Goal: Transaction & Acquisition: Purchase product/service

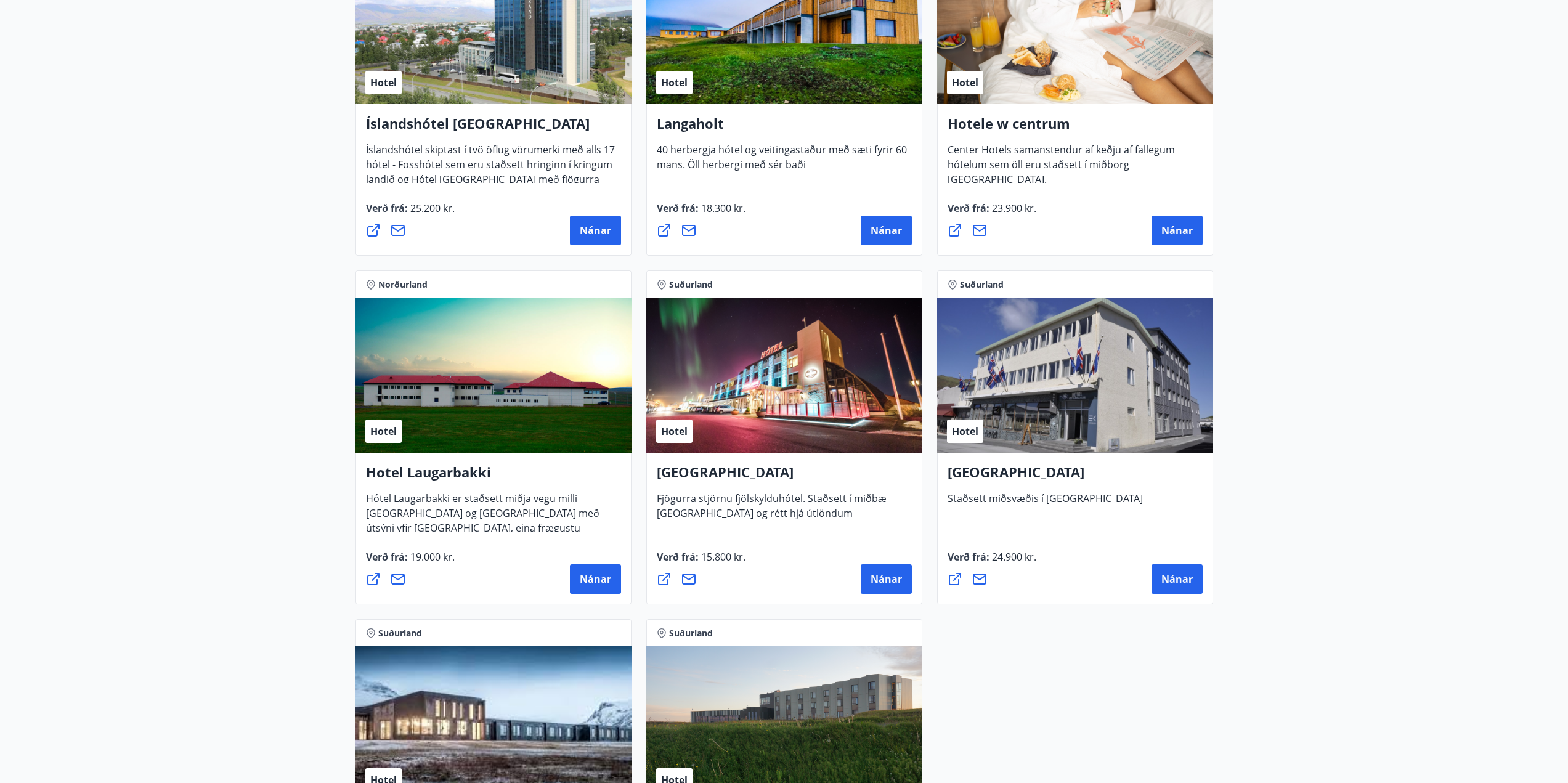
scroll to position [2773, 0]
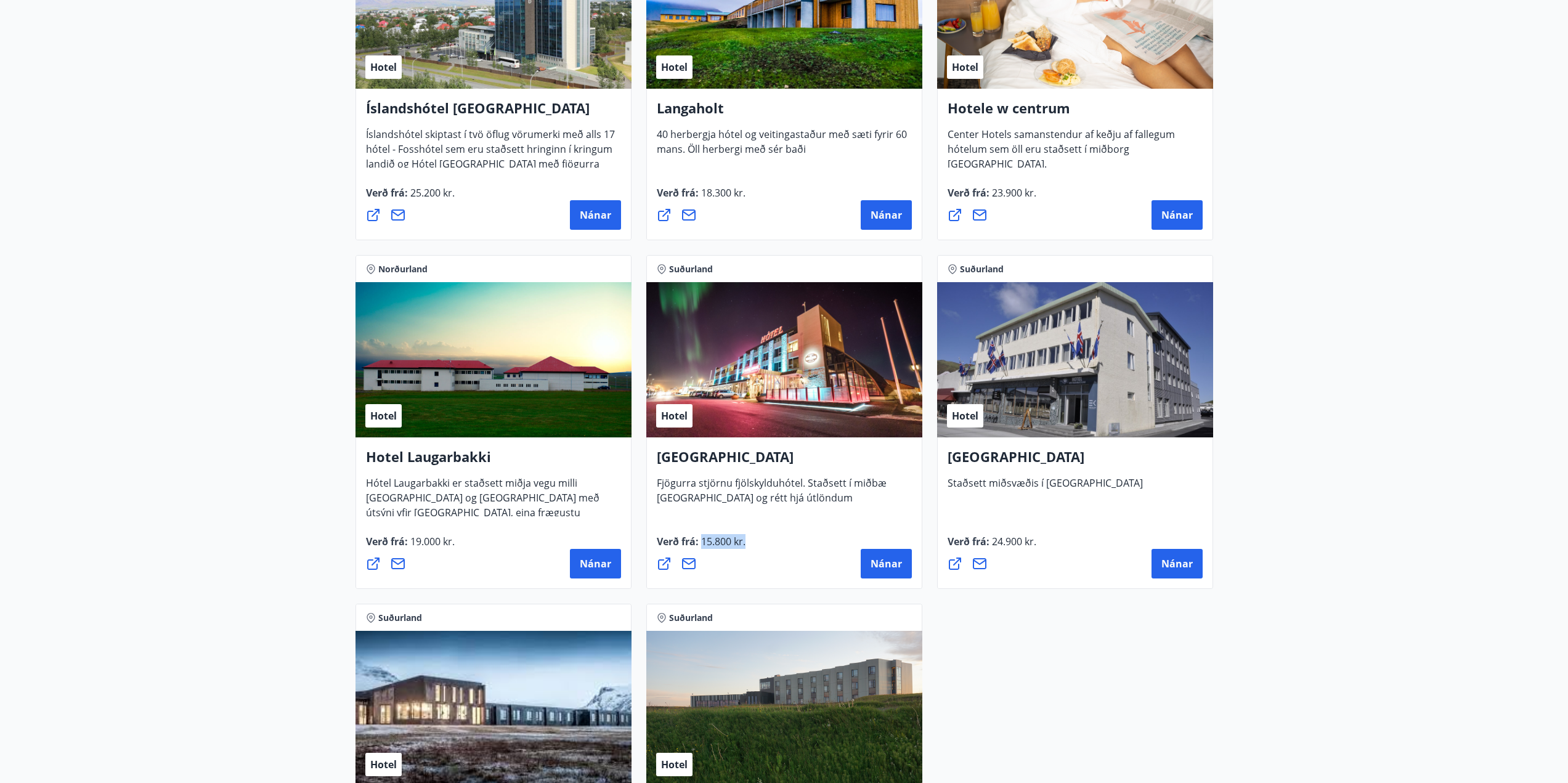
drag, startPoint x: 756, startPoint y: 544, endPoint x: 711, endPoint y: 544, distance: 45.0
click at [708, 544] on div "Verð frá : 15.800 kr. [GEOGRAPHIC_DATA]" at bounding box center [784, 556] width 255 height 45
click at [736, 523] on div "Hotel Keflavík Fjögurra stjörnu fjölskylduhótel. Staðsett í miðbæ [GEOGRAPHIC_D…" at bounding box center [784, 513] width 277 height 152
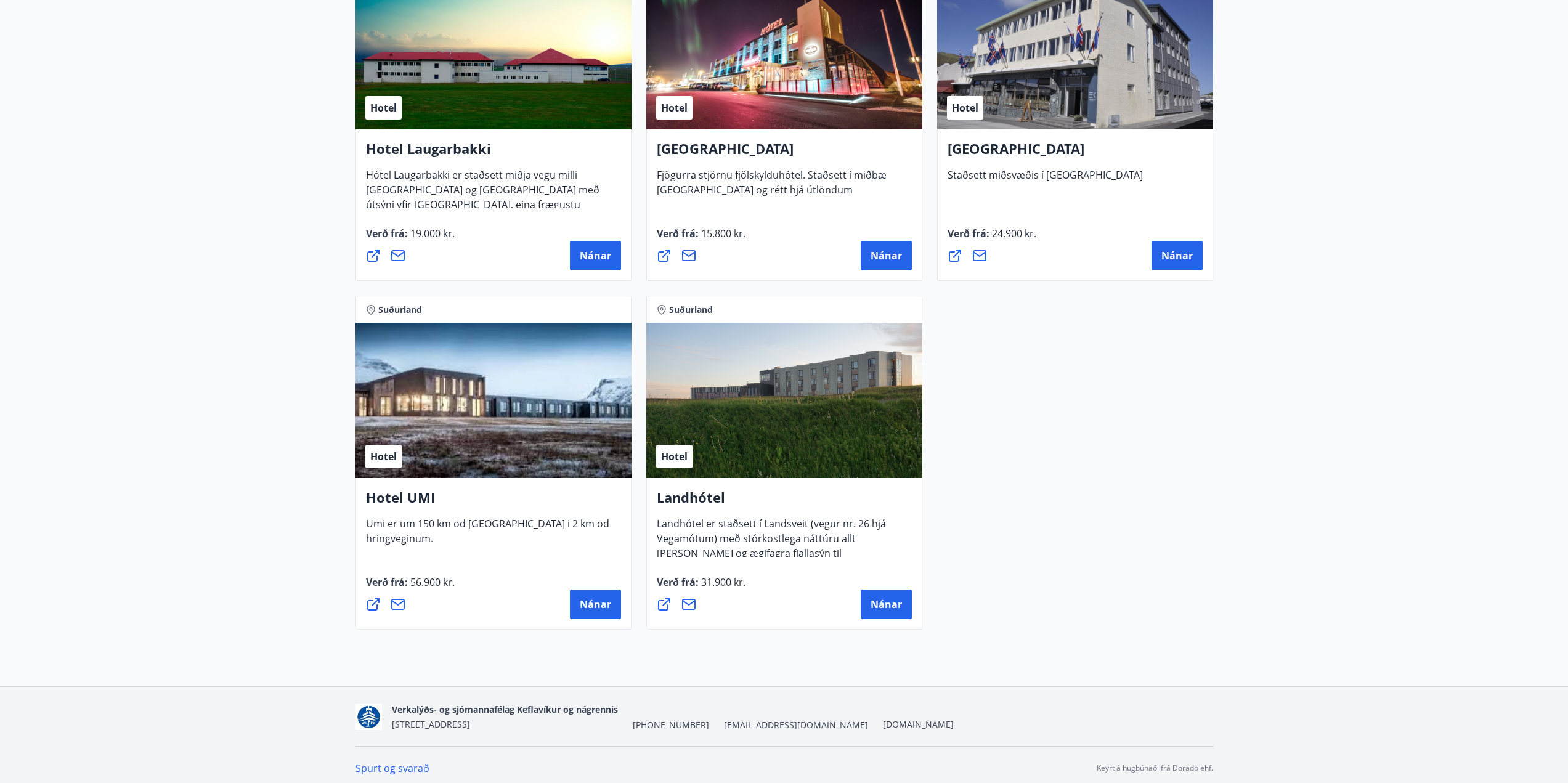
scroll to position [3088, 0]
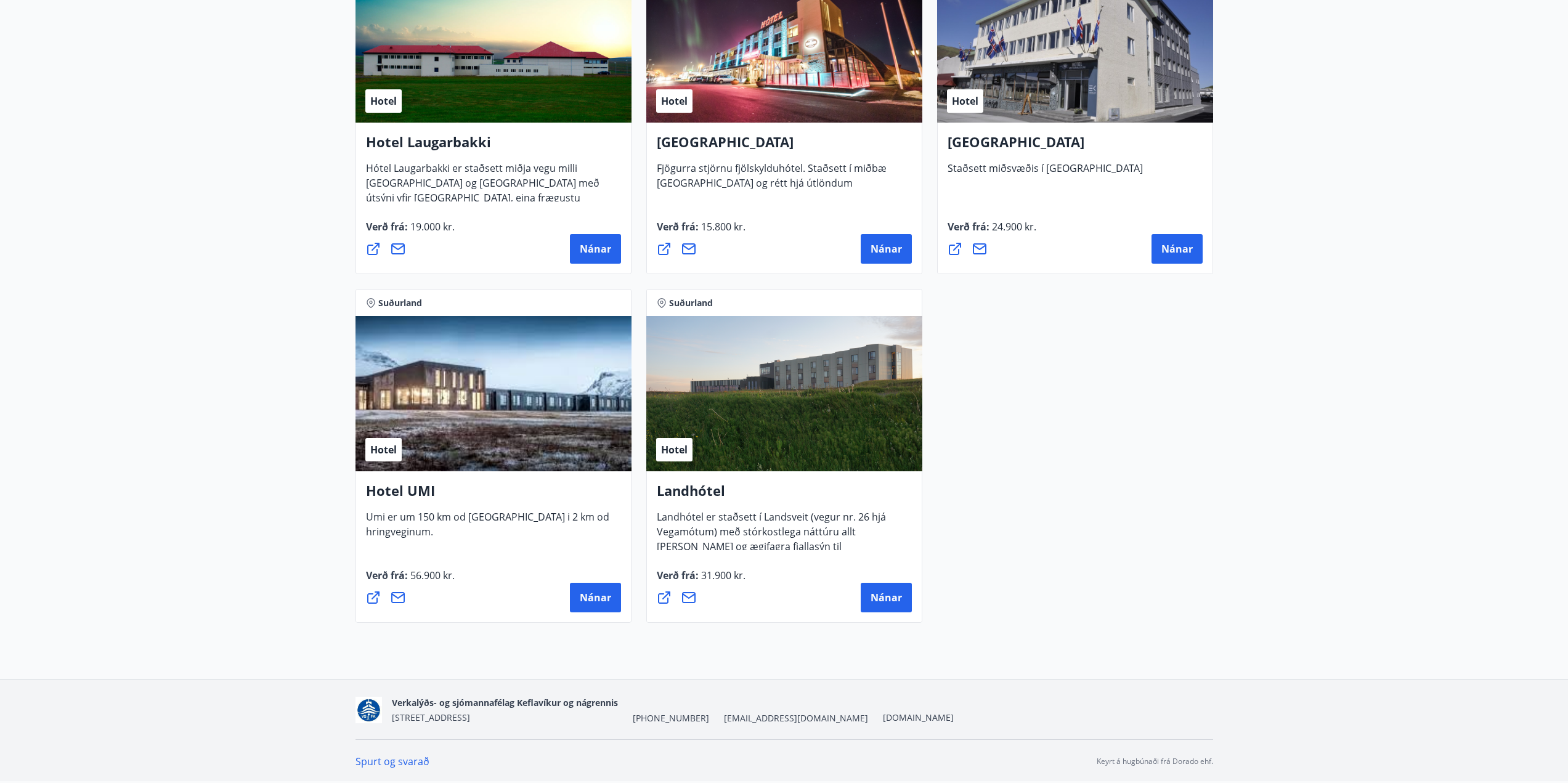
click at [719, 431] on div "Hotel" at bounding box center [784, 393] width 277 height 155
click at [884, 592] on font "Nánar" at bounding box center [886, 598] width 31 height 13
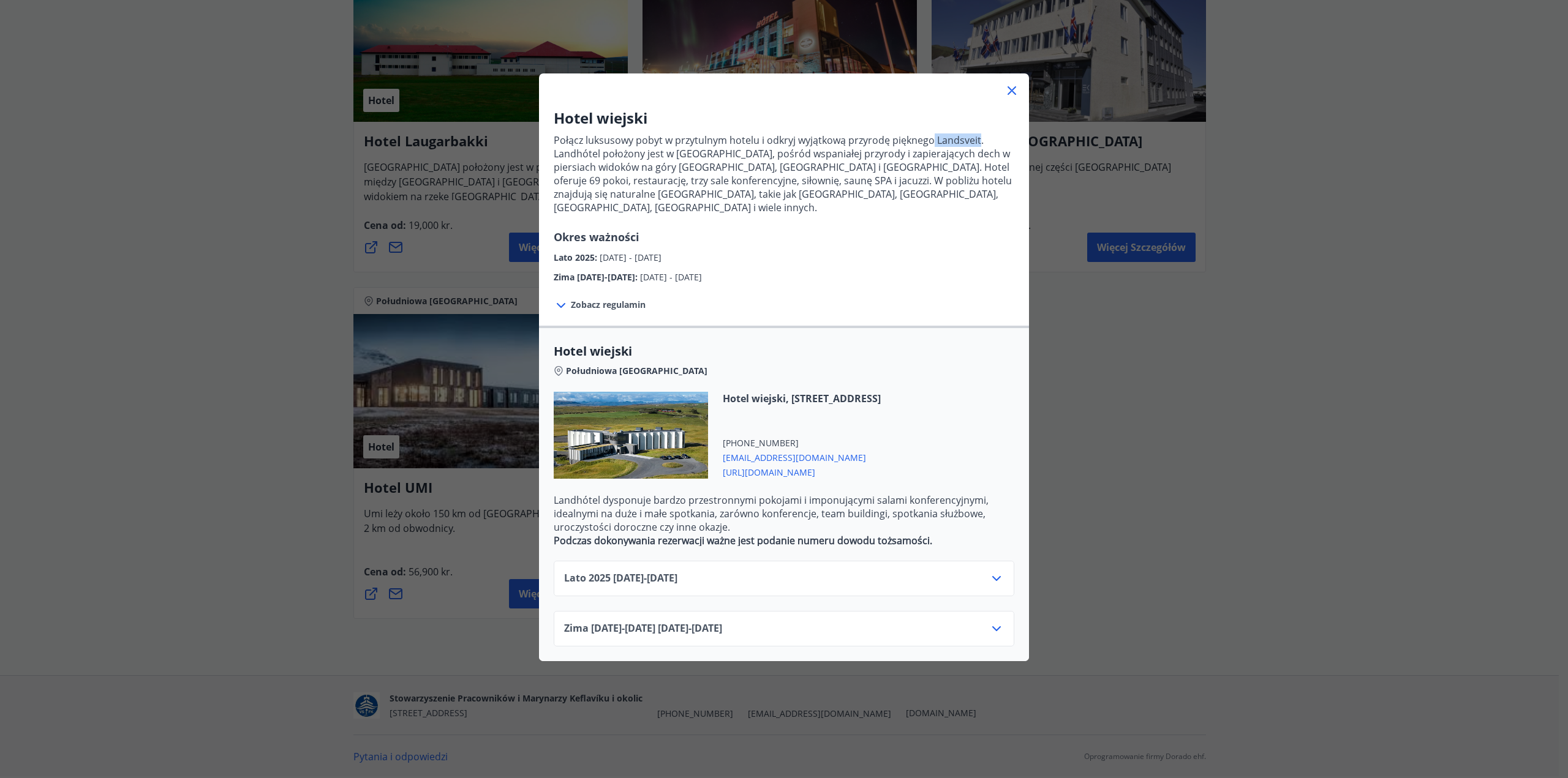
drag, startPoint x: 929, startPoint y: 141, endPoint x: 973, endPoint y: 144, distance: 44.1
click at [973, 144] on font "Połącz luksusowy pobyt w przytulnym hotelu i odkryj wyjątkową przyrodę pięknego…" at bounding box center [782, 174] width 458 height 81
copy font "Landsveit"
drag, startPoint x: 748, startPoint y: 554, endPoint x: 750, endPoint y: 561, distance: 7.3
click at [749, 561] on div "Lato [PHONE_NUMBER][DATE] - [DATE]" at bounding box center [784, 579] width 461 height 36
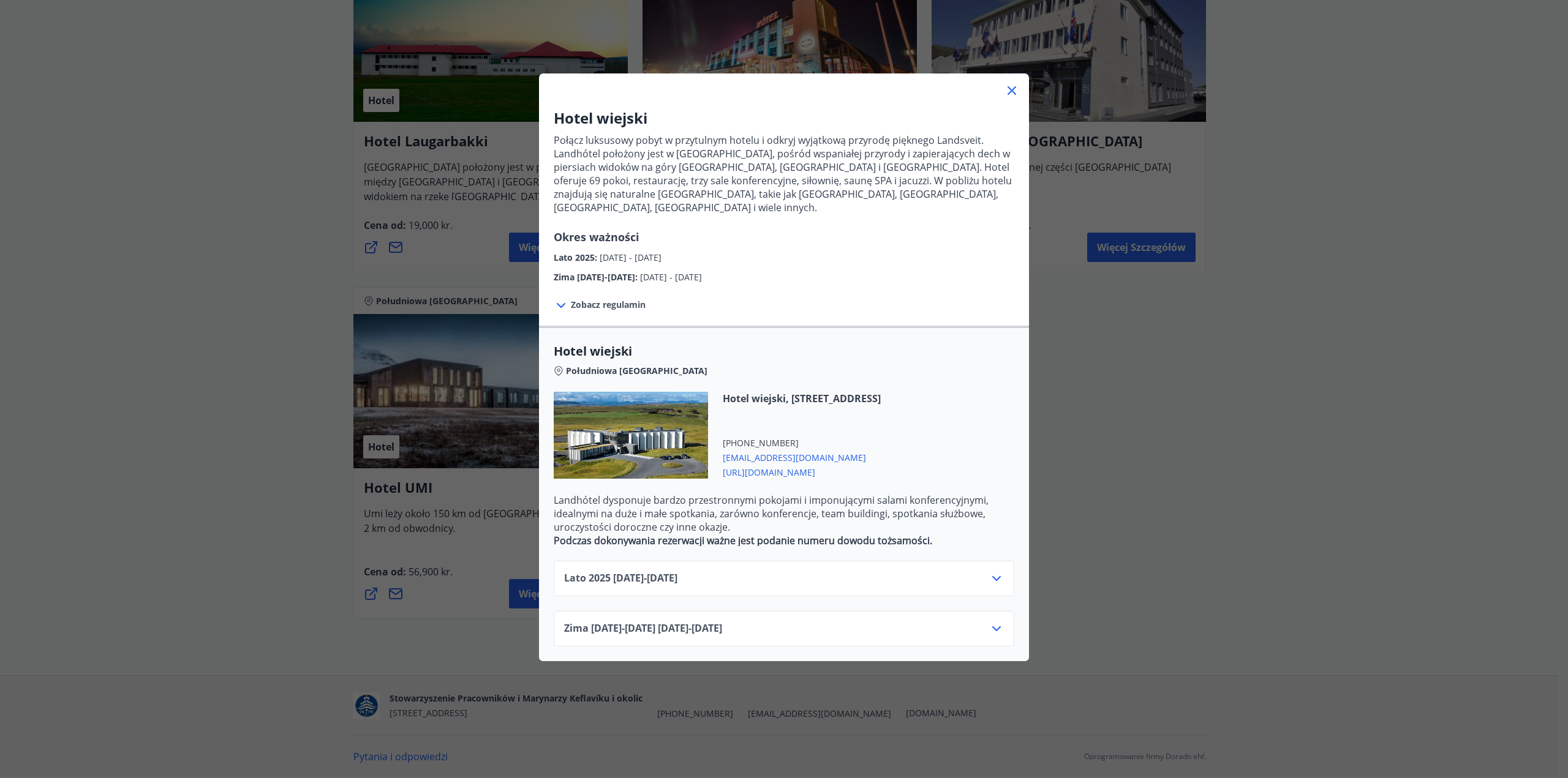
click at [750, 571] on div "Lato [PHONE_NUMBER][DATE] - [DATE]" at bounding box center [784, 584] width 440 height 25
click at [994, 571] on icon at bounding box center [997, 579] width 15 height 15
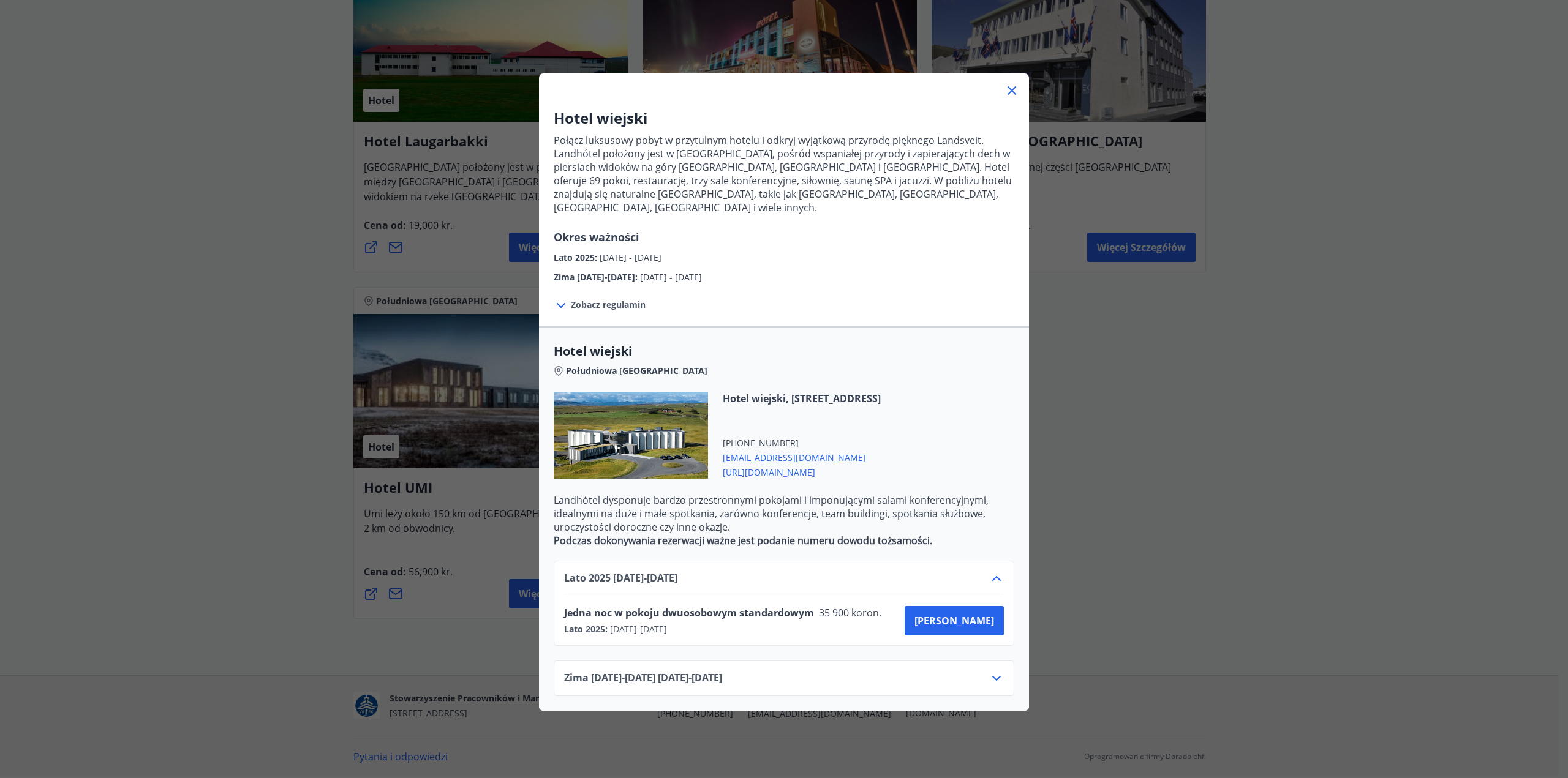
click at [1005, 93] on icon at bounding box center [1013, 91] width 15 height 15
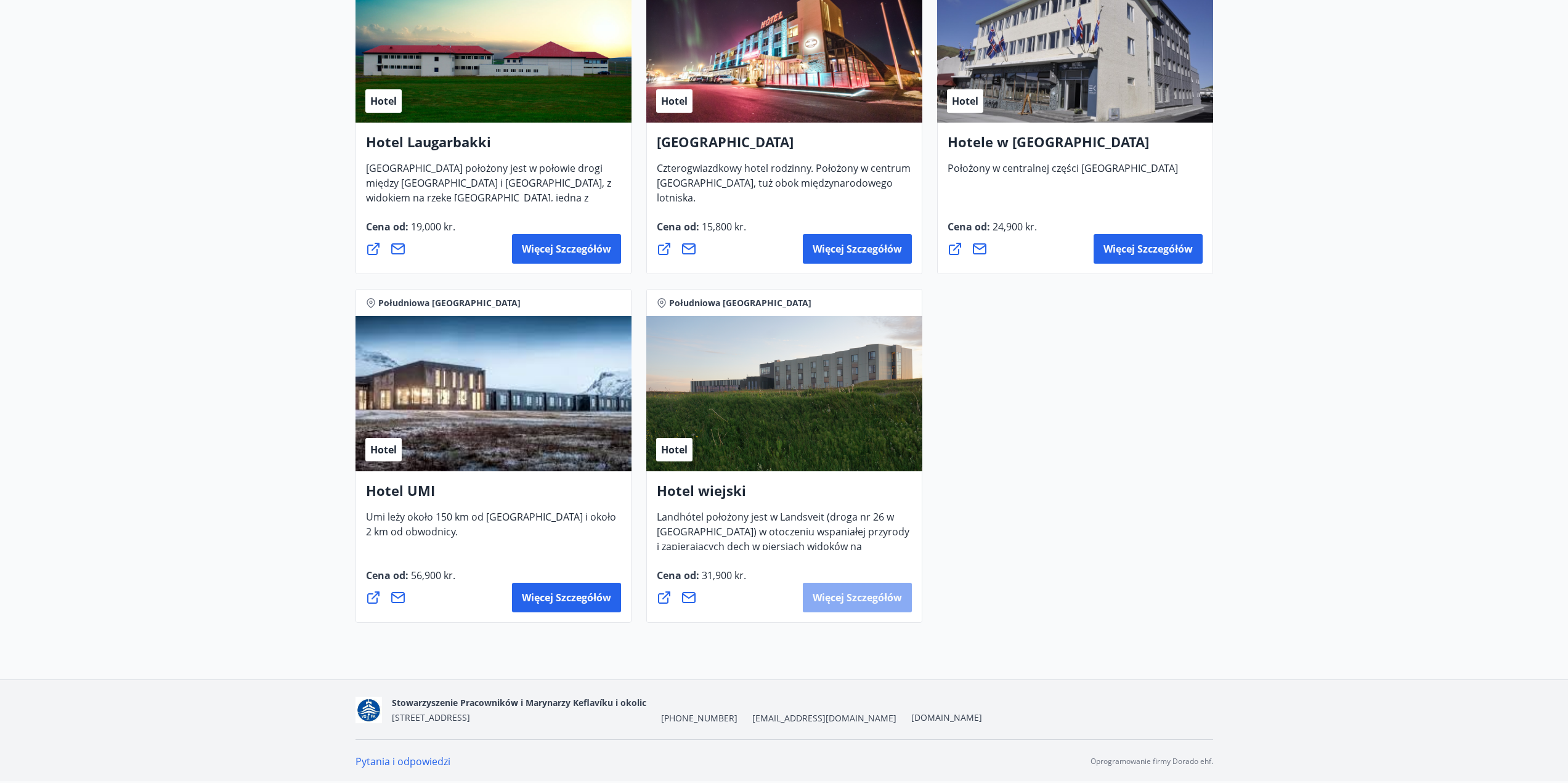
click at [862, 596] on font "Więcej szczegółów" at bounding box center [857, 598] width 89 height 13
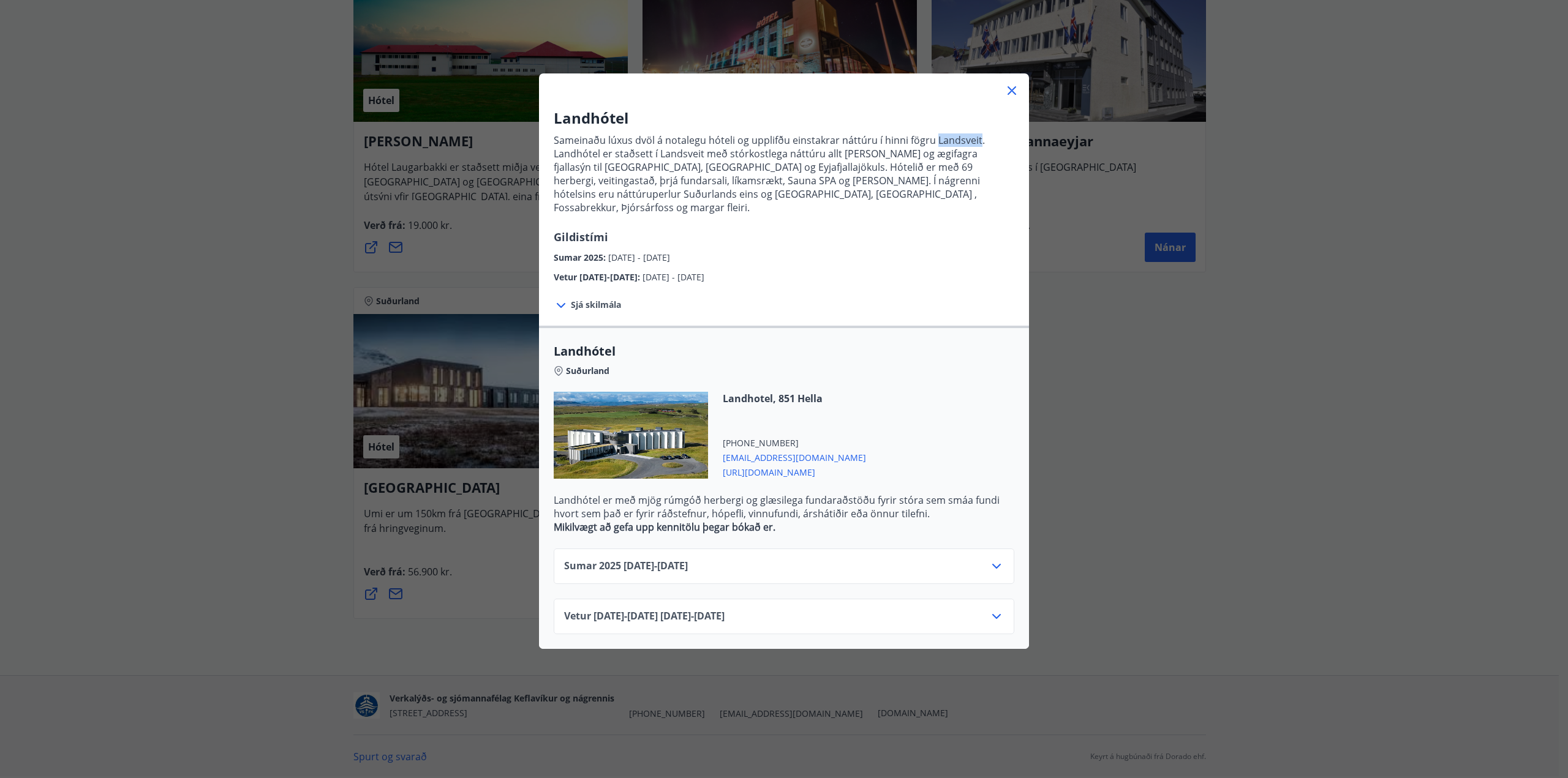
drag, startPoint x: 972, startPoint y: 141, endPoint x: 929, endPoint y: 143, distance: 43.0
click at [929, 144] on p "Sameinaðu lúxus dvöl á notalegu hóteli og upplifðu einstakrar náttúru í hinni f…" at bounding box center [784, 174] width 461 height 81
copy p "Landsveit"
click at [828, 559] on div "Sumar [PHONE_NUMBER][DATE] - [DATE]" at bounding box center [784, 571] width 440 height 25
drag, startPoint x: 854, startPoint y: 548, endPoint x: 861, endPoint y: 548, distance: 7.0
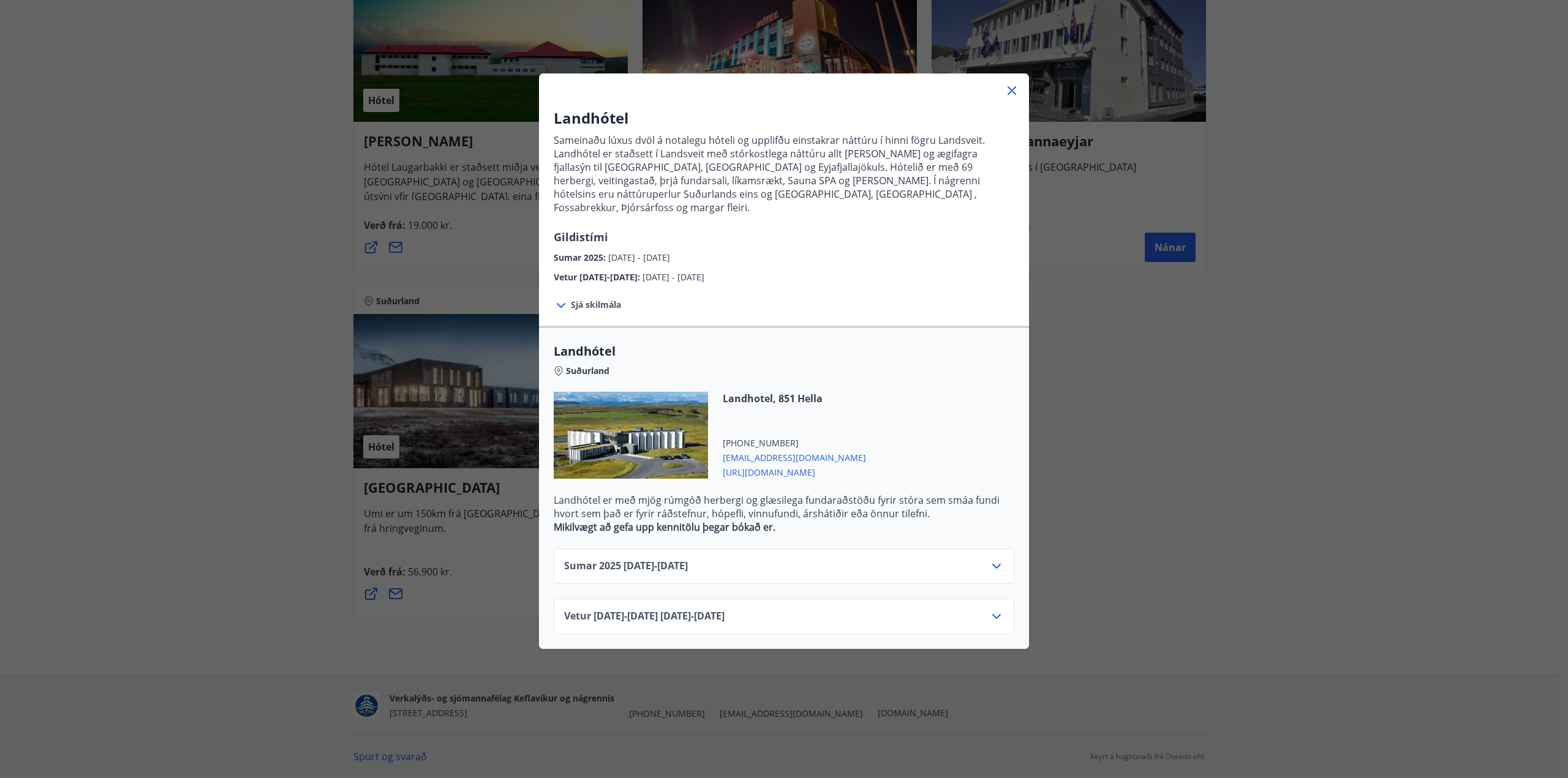
click at [861, 559] on div "Sumar [PHONE_NUMBER][DATE] - [DATE]" at bounding box center [784, 571] width 440 height 25
click at [996, 559] on icon at bounding box center [997, 567] width 15 height 15
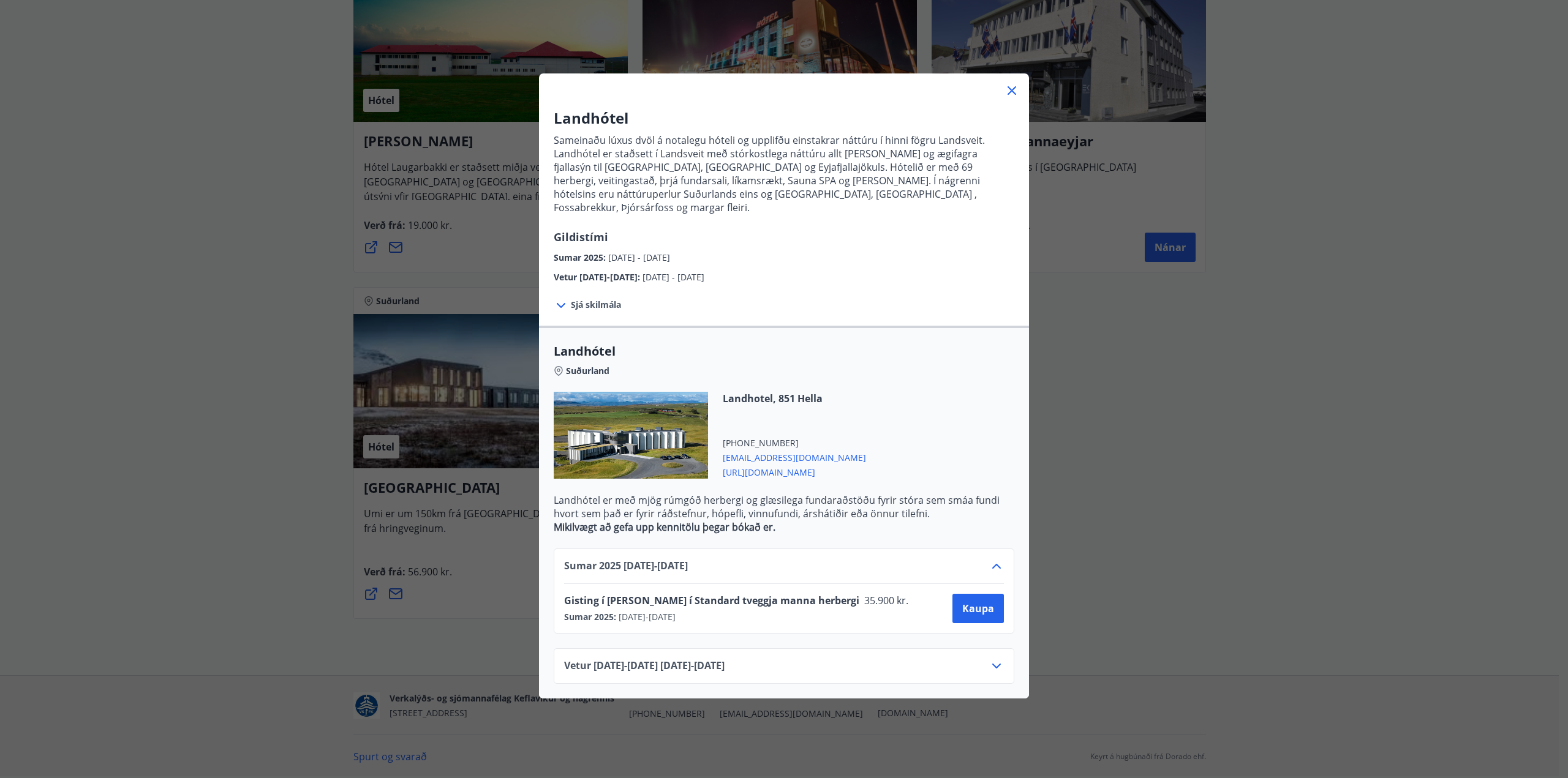
click at [993, 664] on icon at bounding box center [997, 666] width 9 height 5
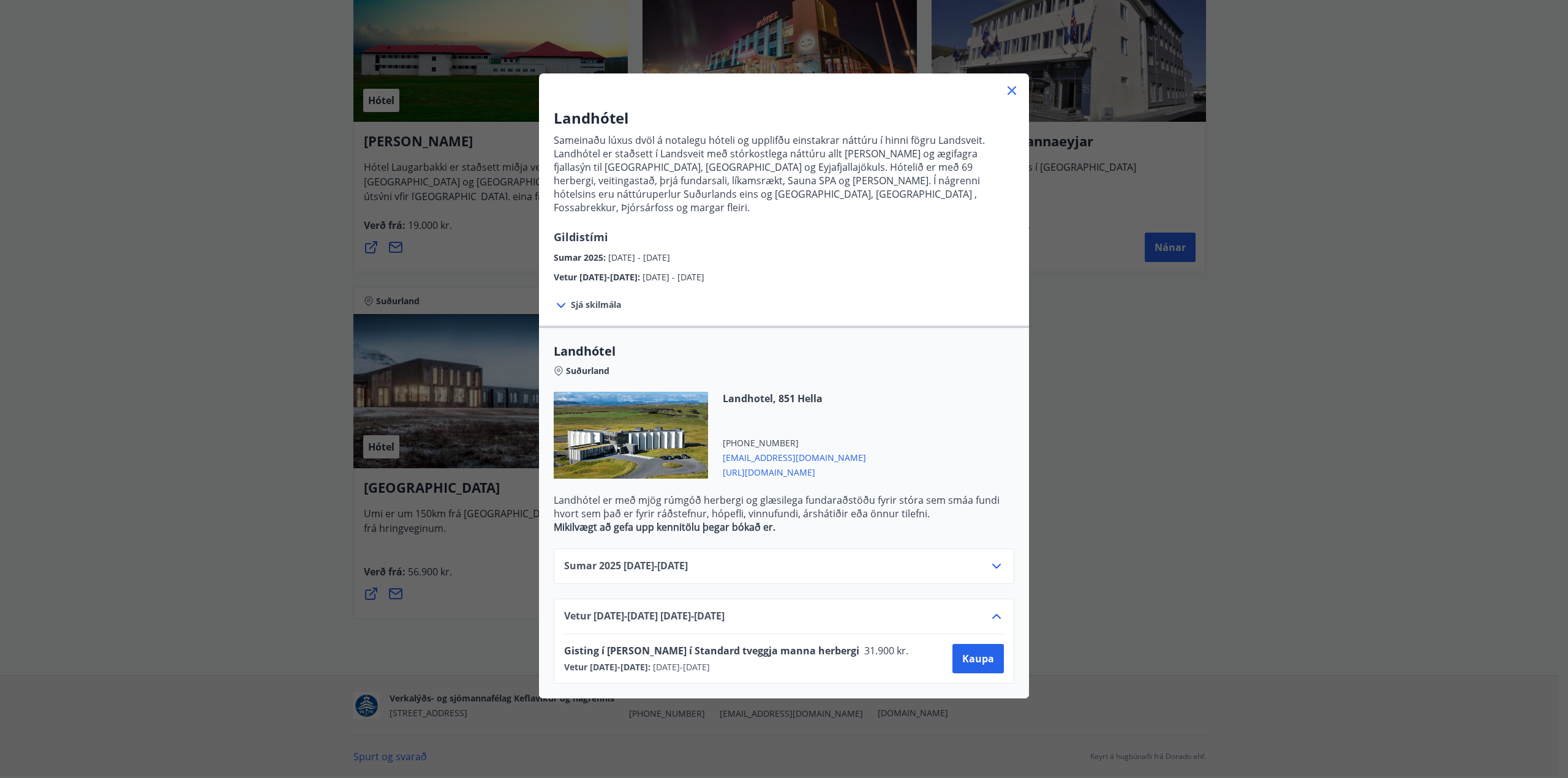
click at [997, 609] on icon at bounding box center [997, 617] width 15 height 15
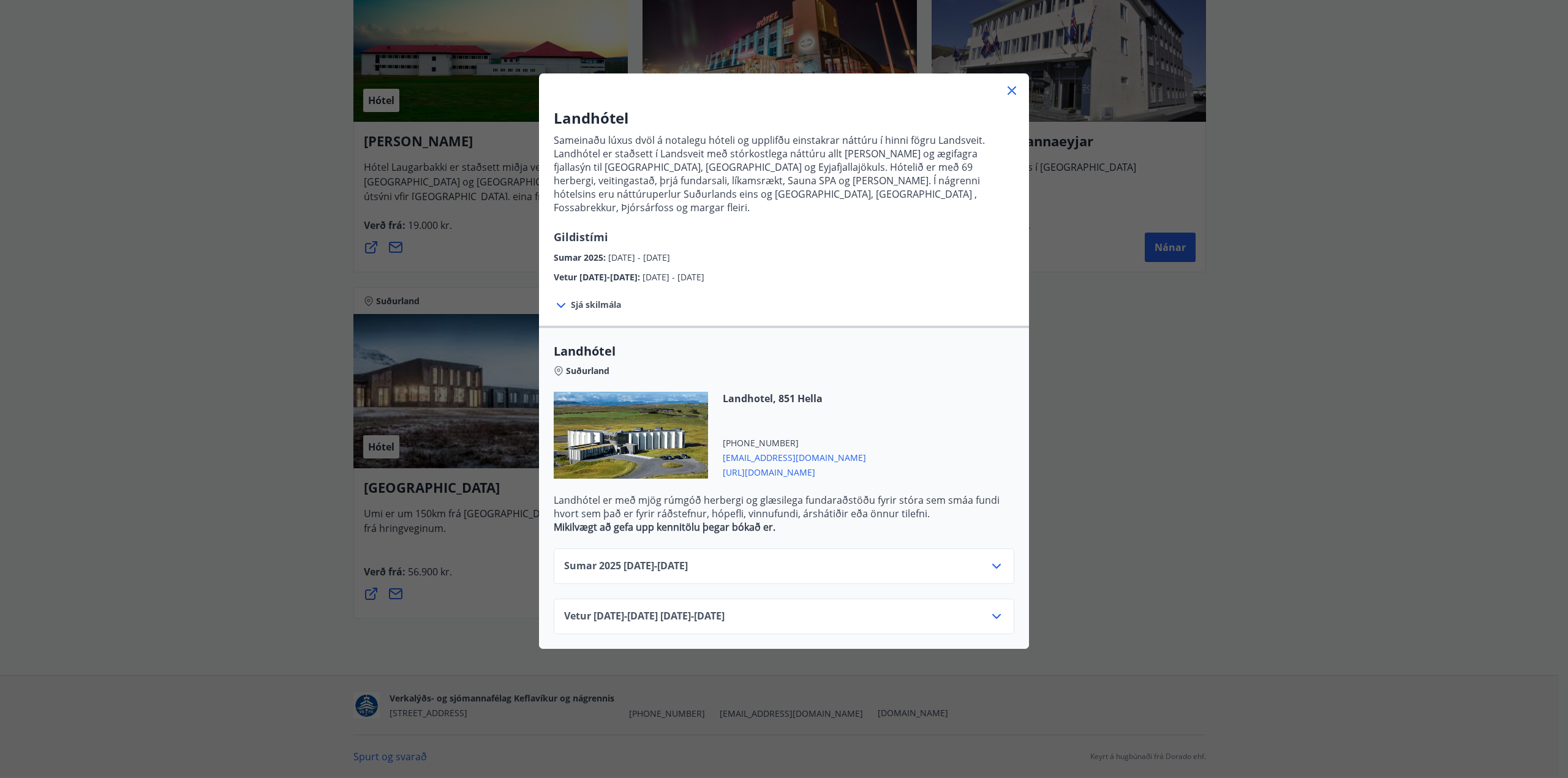
click at [985, 549] on div "Sumar [PHONE_NUMBER][DATE] - [DATE]" at bounding box center [784, 567] width 461 height 36
click at [996, 559] on icon at bounding box center [997, 567] width 15 height 15
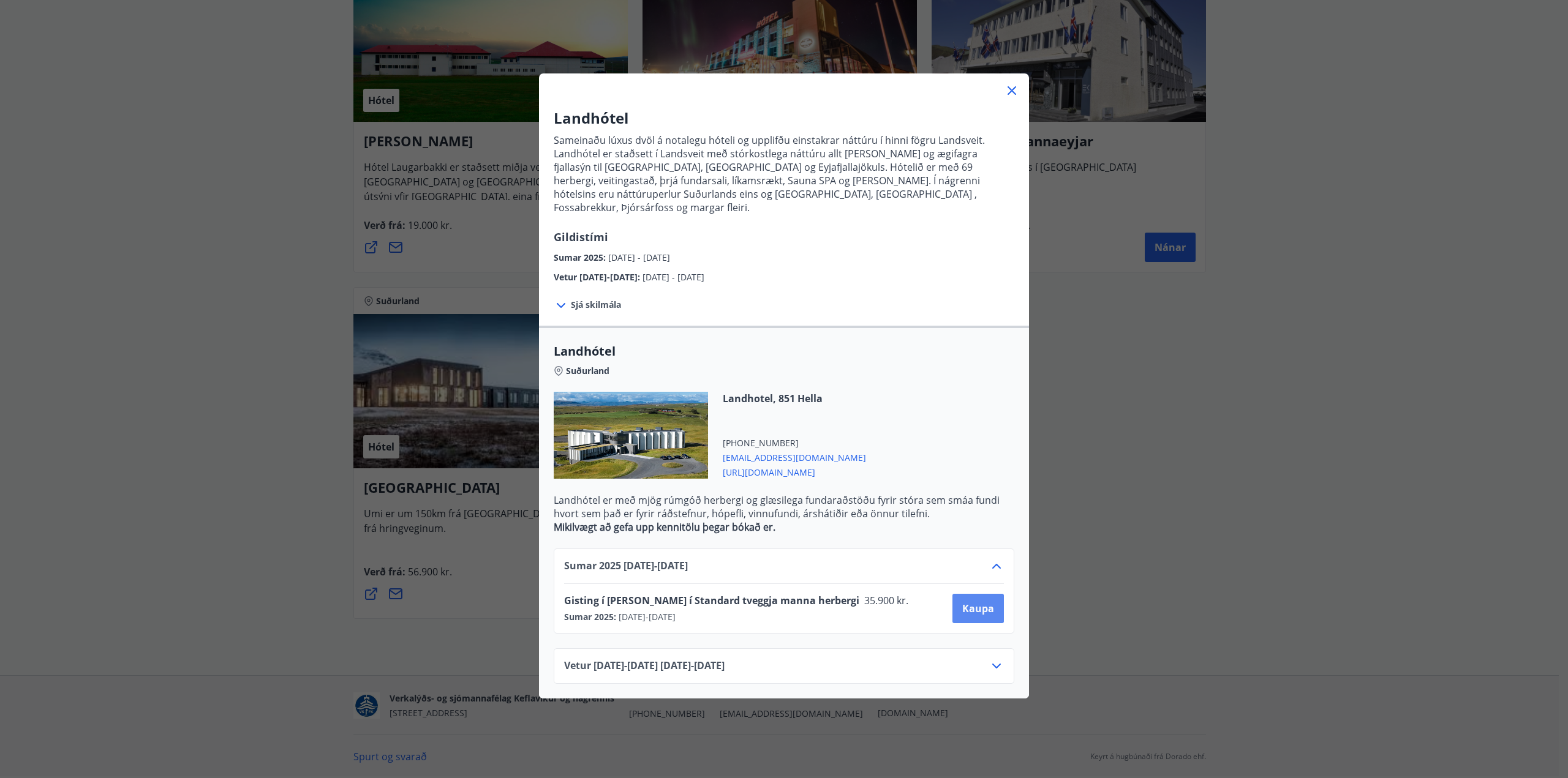
click at [977, 601] on span "Kaupa" at bounding box center [979, 608] width 32 height 13
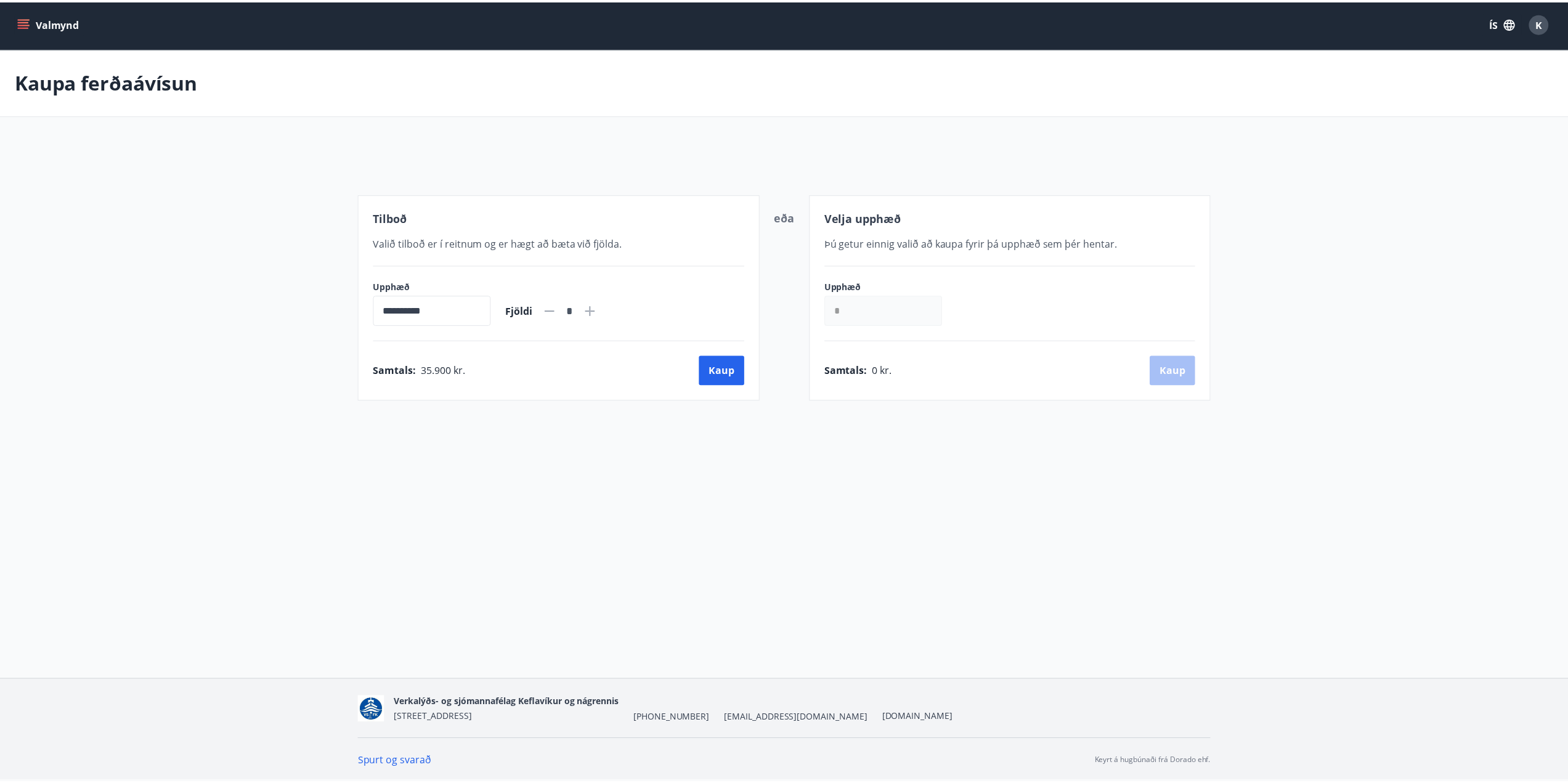
scroll to position [2, 0]
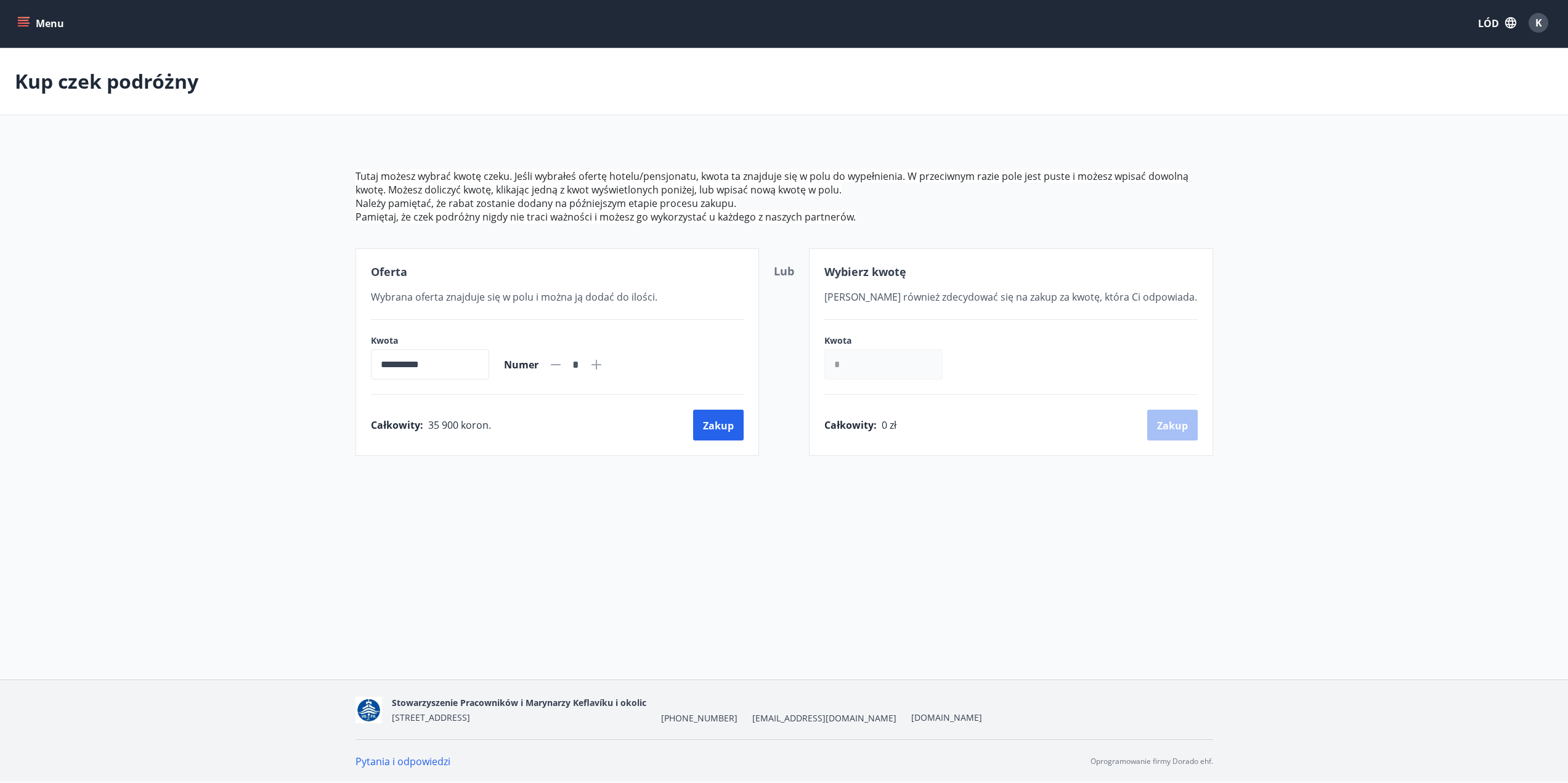
click at [727, 312] on div "**********" at bounding box center [557, 352] width 404 height 208
click at [602, 364] on icon at bounding box center [597, 365] width 10 height 10
type input "*"
click at [44, 21] on font "Menu" at bounding box center [50, 24] width 29 height 13
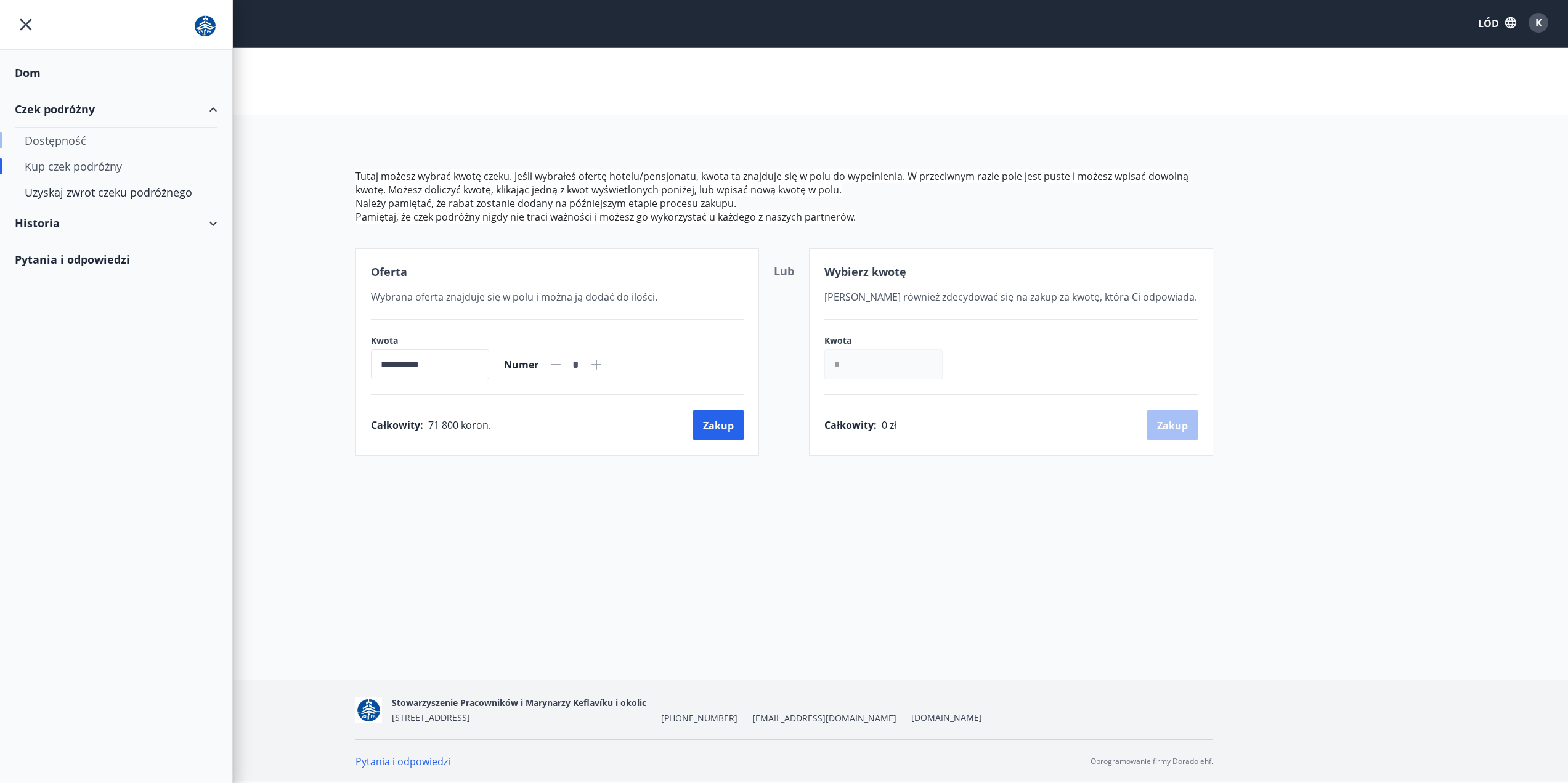
click at [74, 143] on font "Dostępność" at bounding box center [55, 141] width 62 height 15
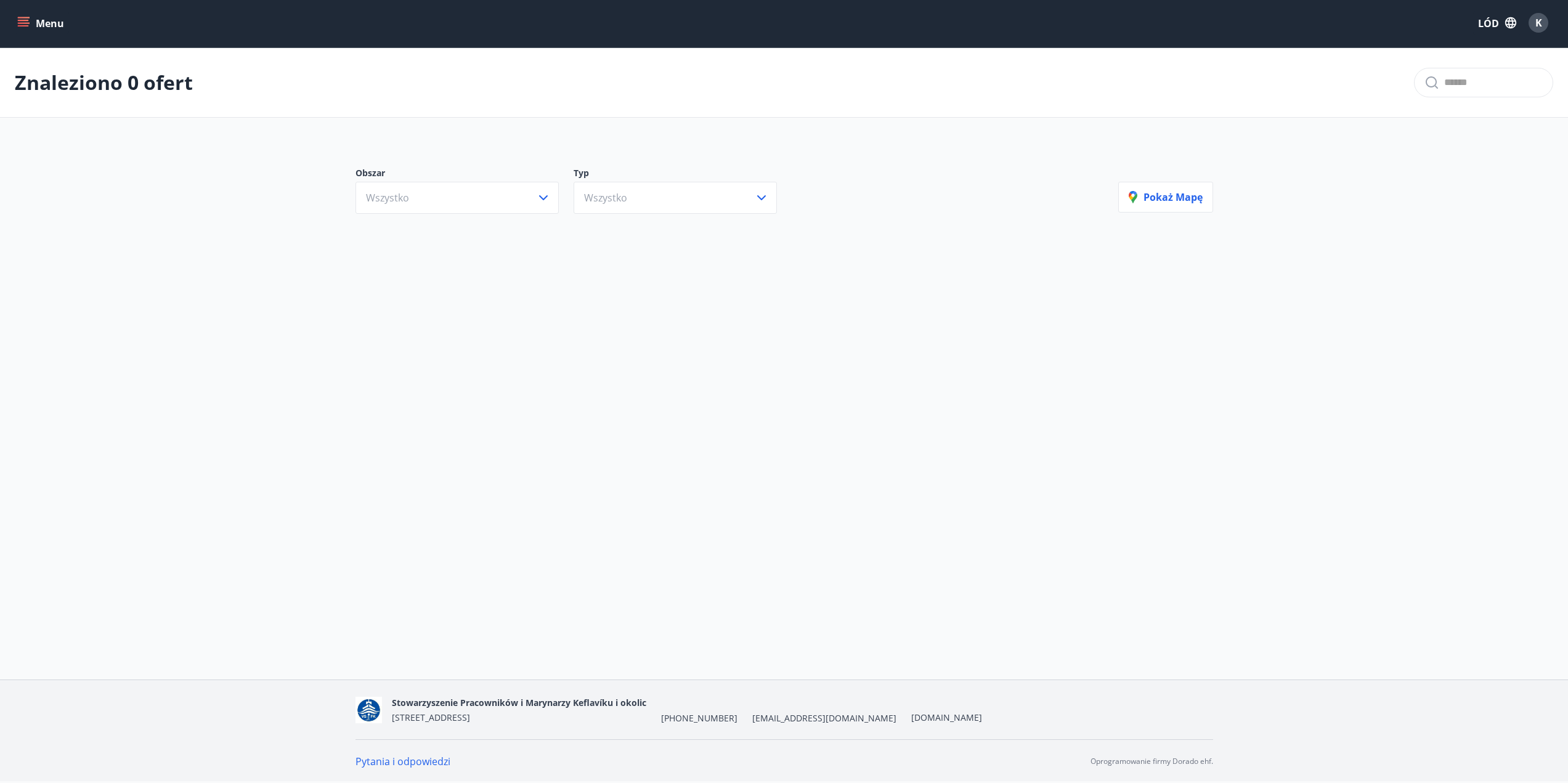
click at [48, 17] on font "Menu" at bounding box center [50, 24] width 29 height 13
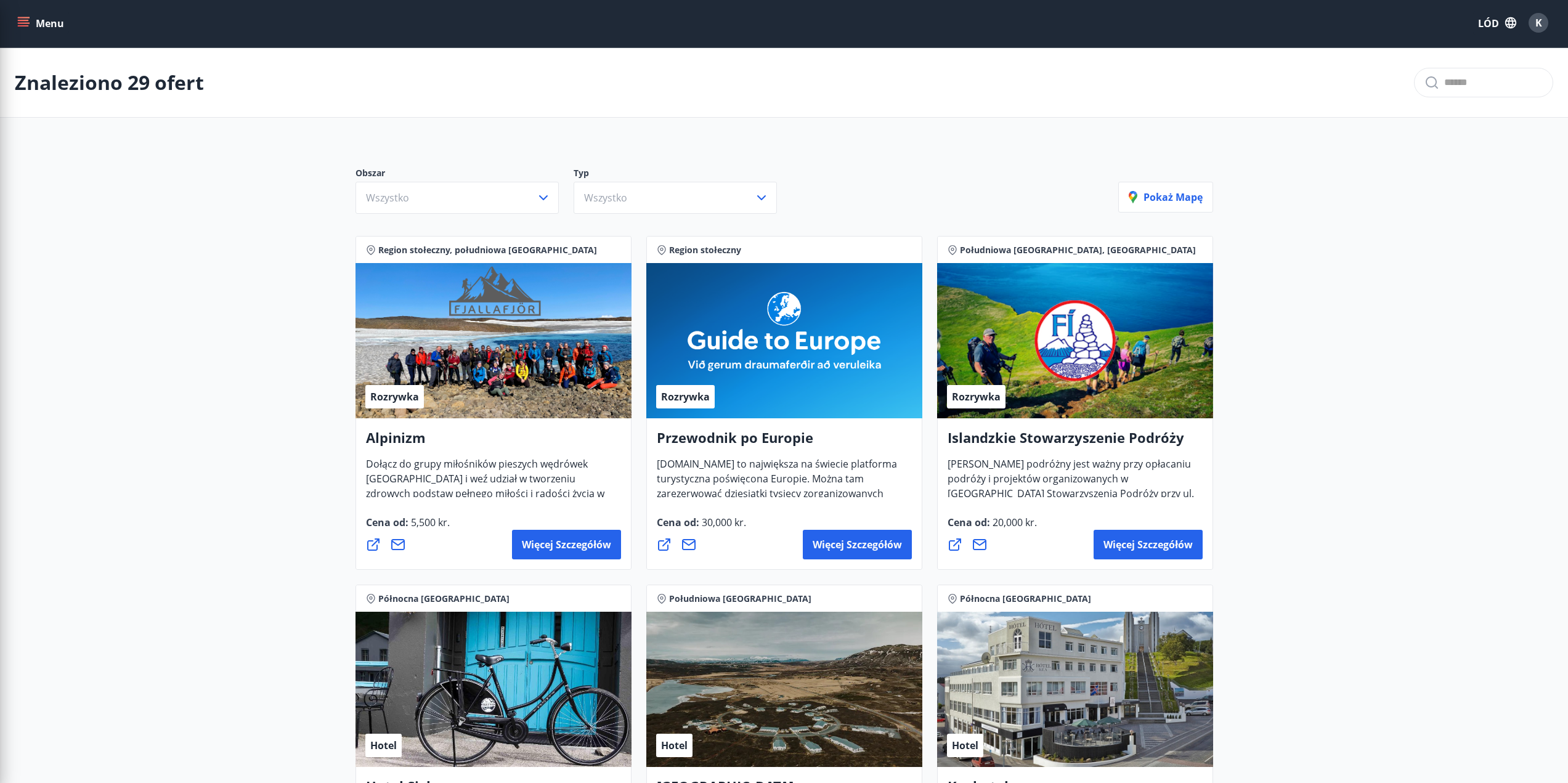
click at [889, 105] on div "Znaleziono 29 ofert" at bounding box center [784, 83] width 1568 height 69
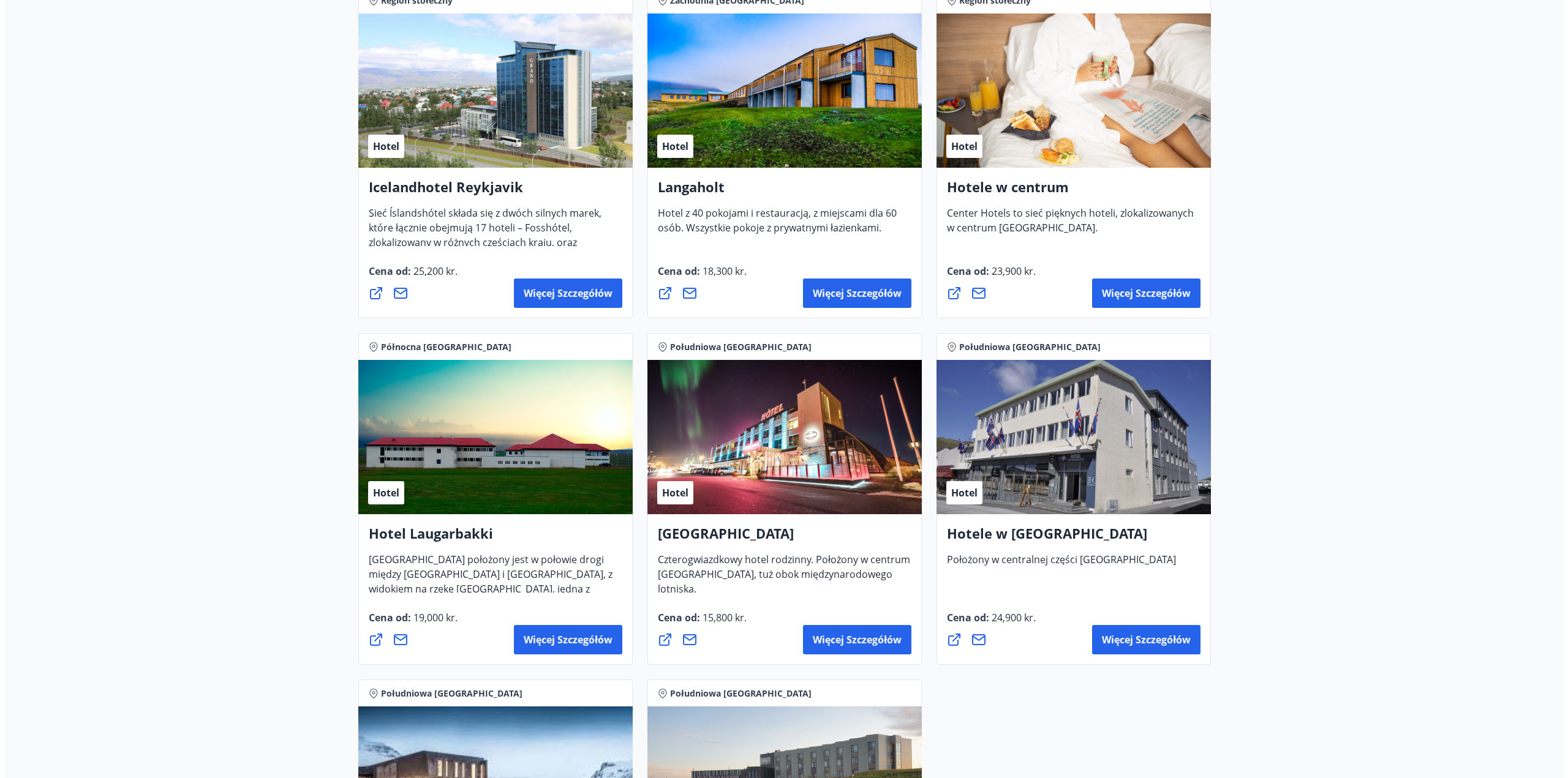
scroll to position [2694, 0]
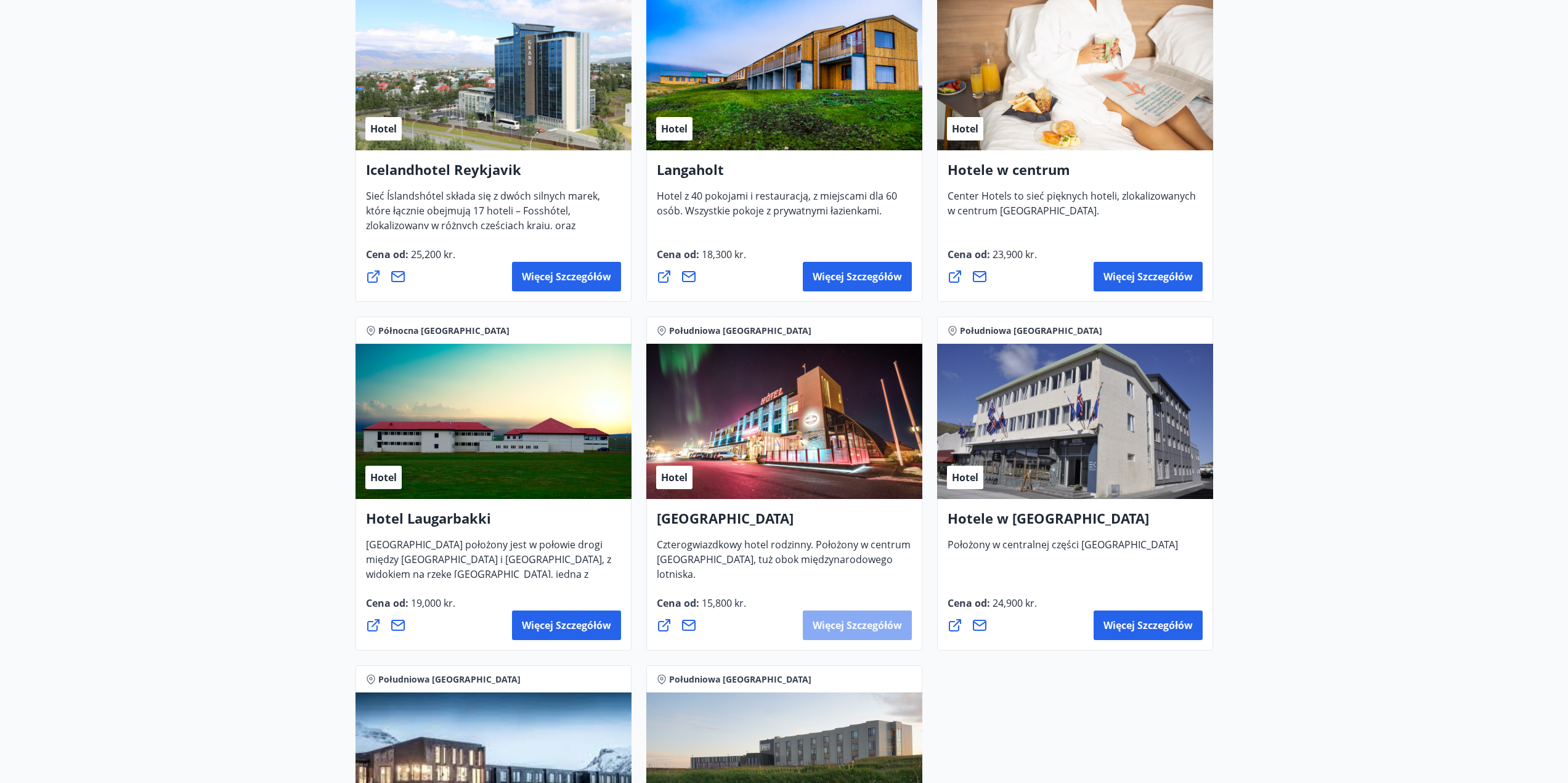
click at [860, 631] on font "Więcej szczegółów" at bounding box center [857, 625] width 89 height 13
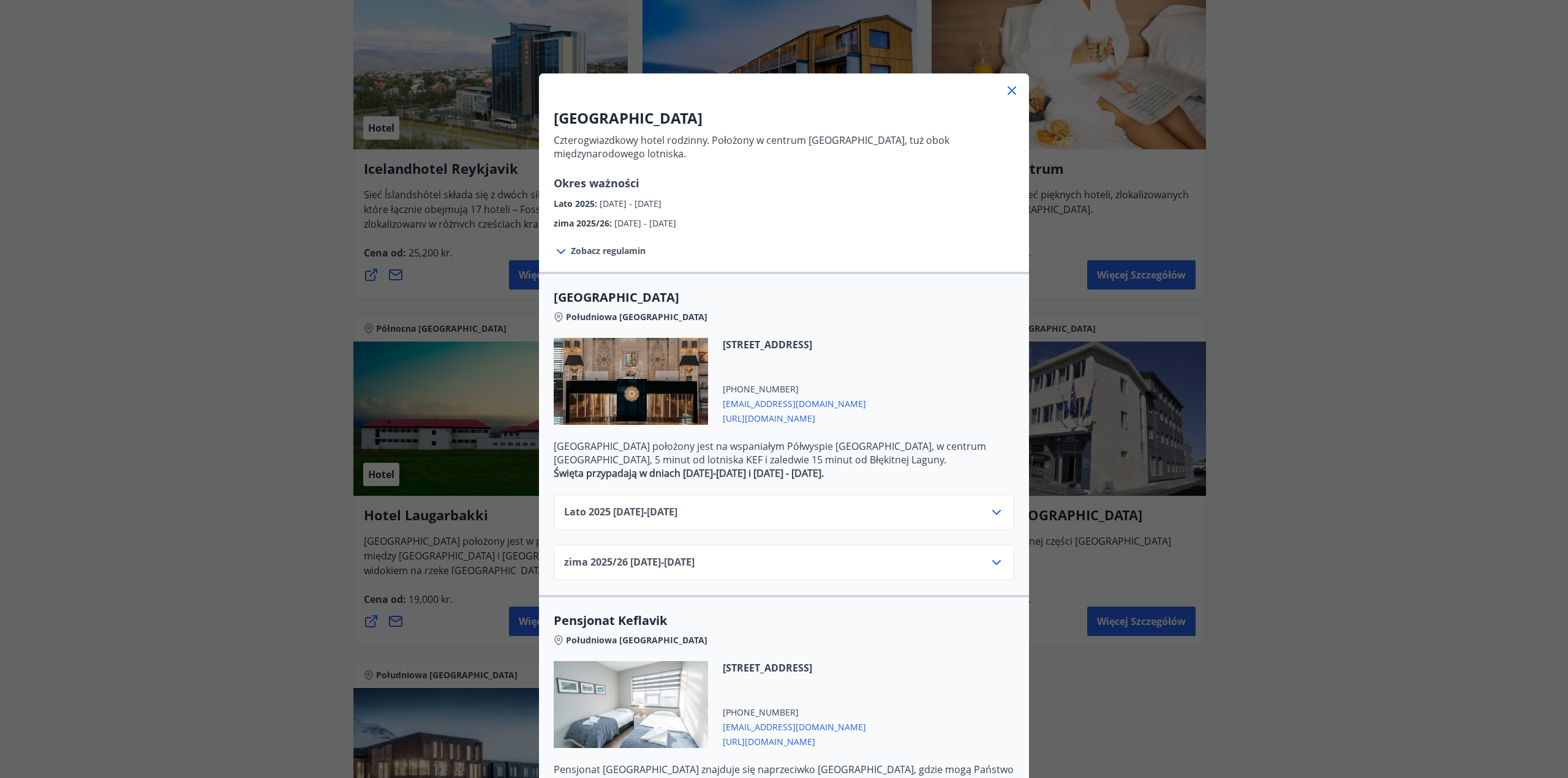
click at [756, 525] on div "Lato [PHONE_NUMBER][DATE] - [DATE]" at bounding box center [784, 517] width 440 height 25
click at [756, 523] on div "Lato [PHONE_NUMBER][DATE] - [DATE]" at bounding box center [784, 517] width 440 height 25
click at [759, 516] on div "Lato [PHONE_NUMBER][DATE] - [DATE]" at bounding box center [784, 517] width 440 height 25
click at [801, 515] on div "Lato [PHONE_NUMBER][DATE] - [DATE]" at bounding box center [784, 517] width 440 height 25
click at [996, 514] on icon at bounding box center [997, 513] width 15 height 15
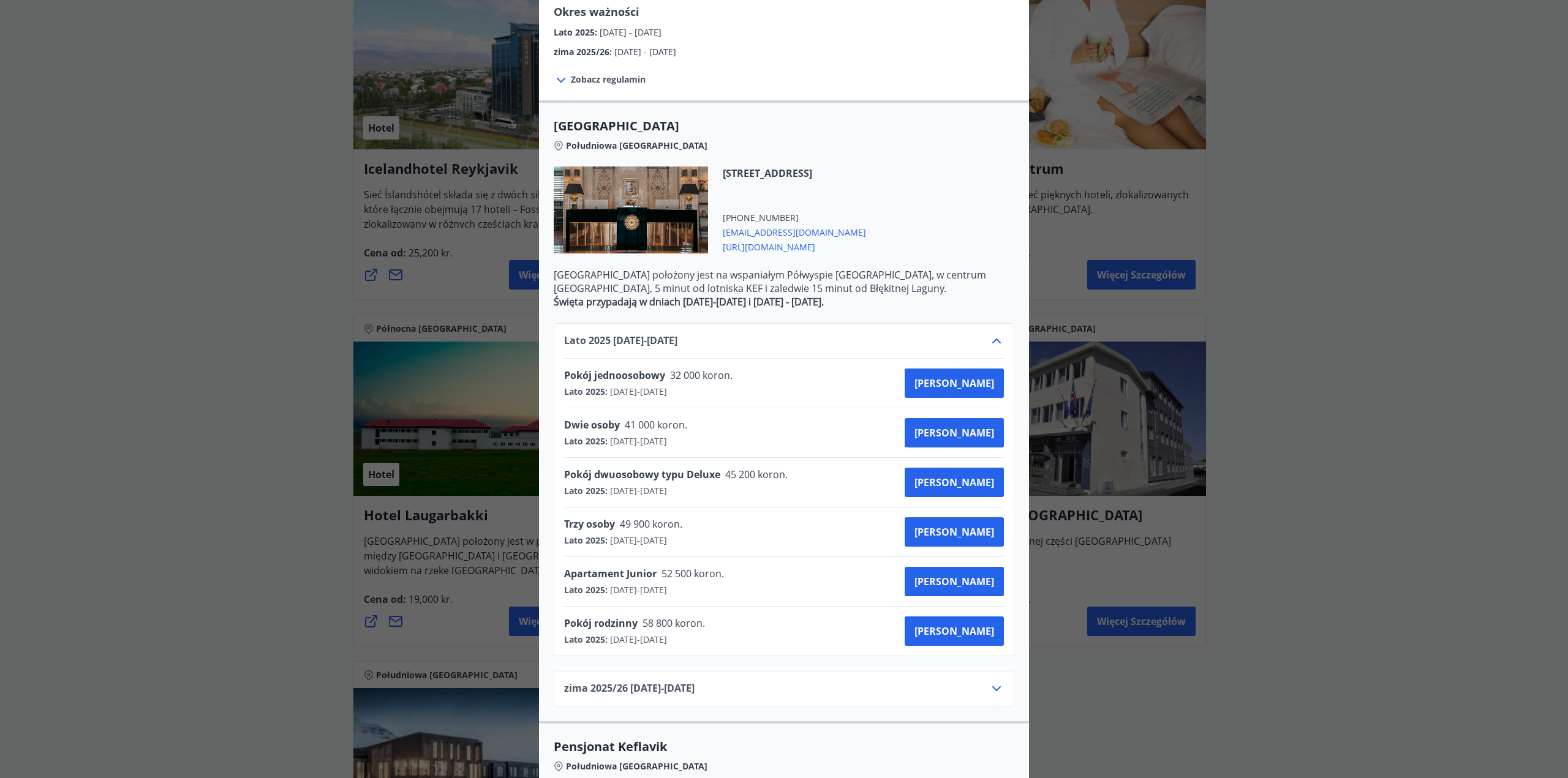
scroll to position [184, 0]
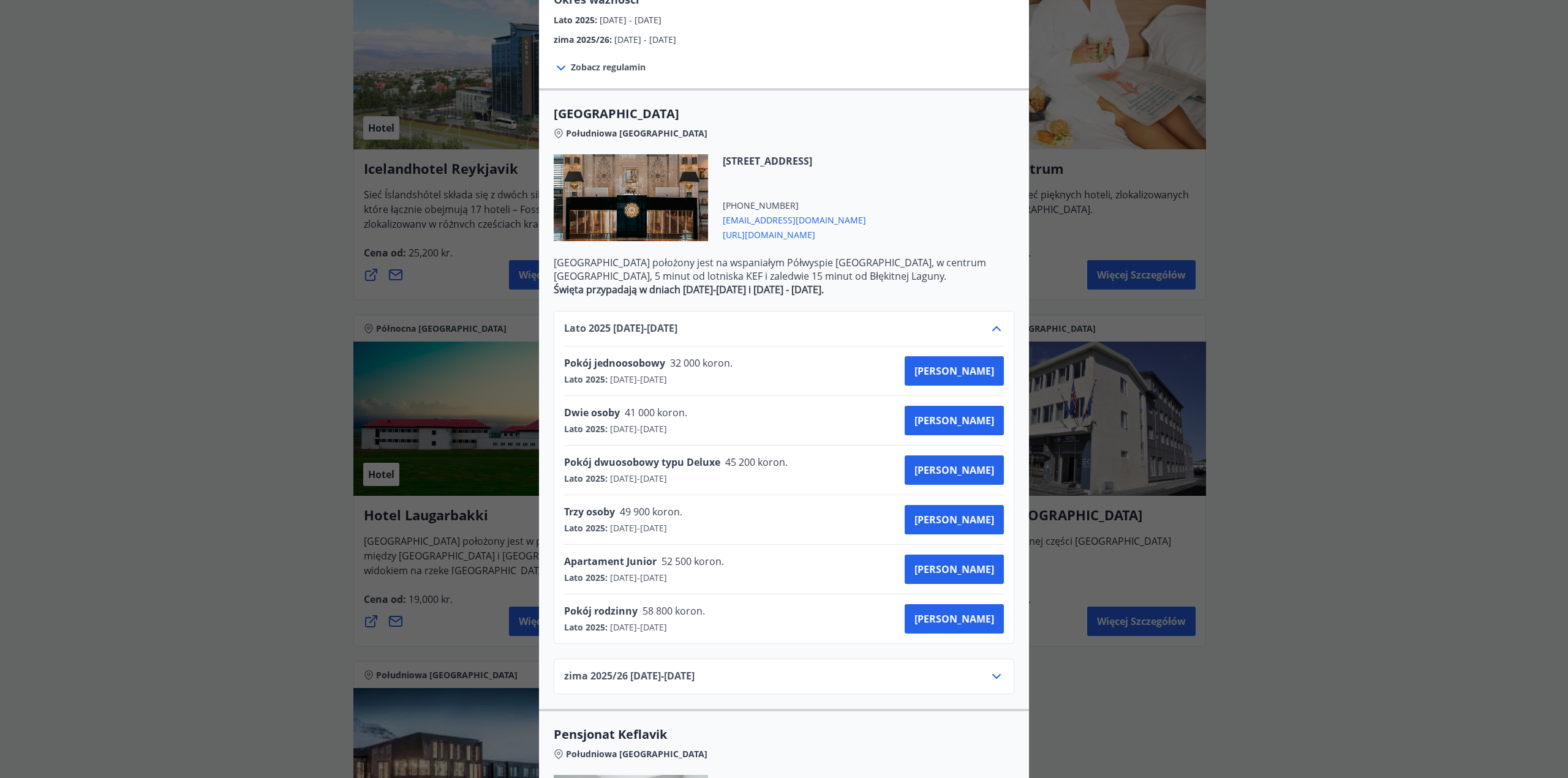
click at [789, 683] on div "zima 2025/[PHONE_NUMBER][DATE] - [DATE]" at bounding box center [784, 682] width 440 height 25
click at [858, 673] on div "zima 2025/[PHONE_NUMBER][DATE] - [DATE]" at bounding box center [784, 682] width 440 height 25
click at [1001, 668] on div "zima 2025/[PHONE_NUMBER][DATE] - [DATE]" at bounding box center [784, 677] width 461 height 36
click at [993, 676] on icon at bounding box center [997, 677] width 15 height 15
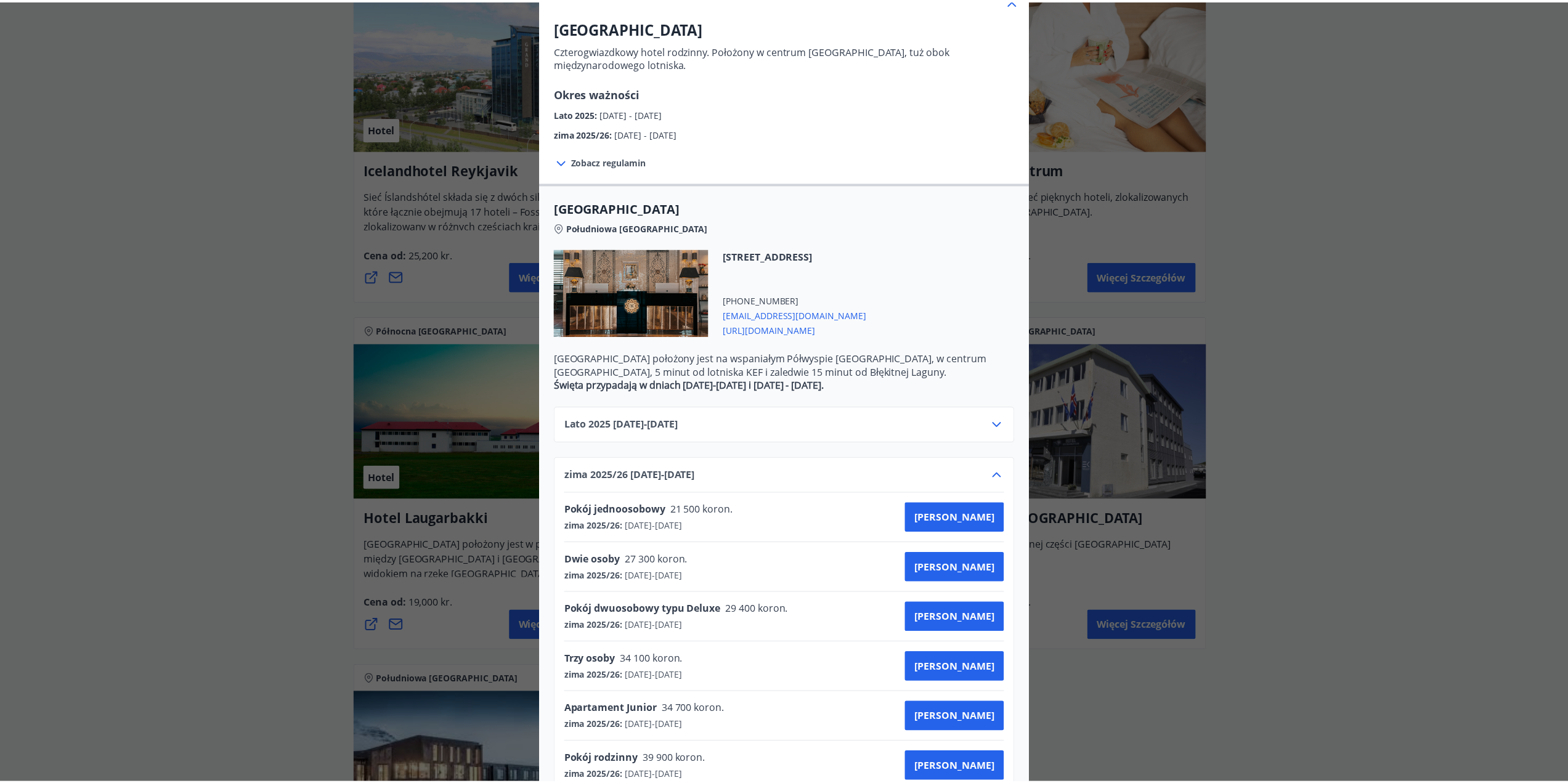
scroll to position [277, 0]
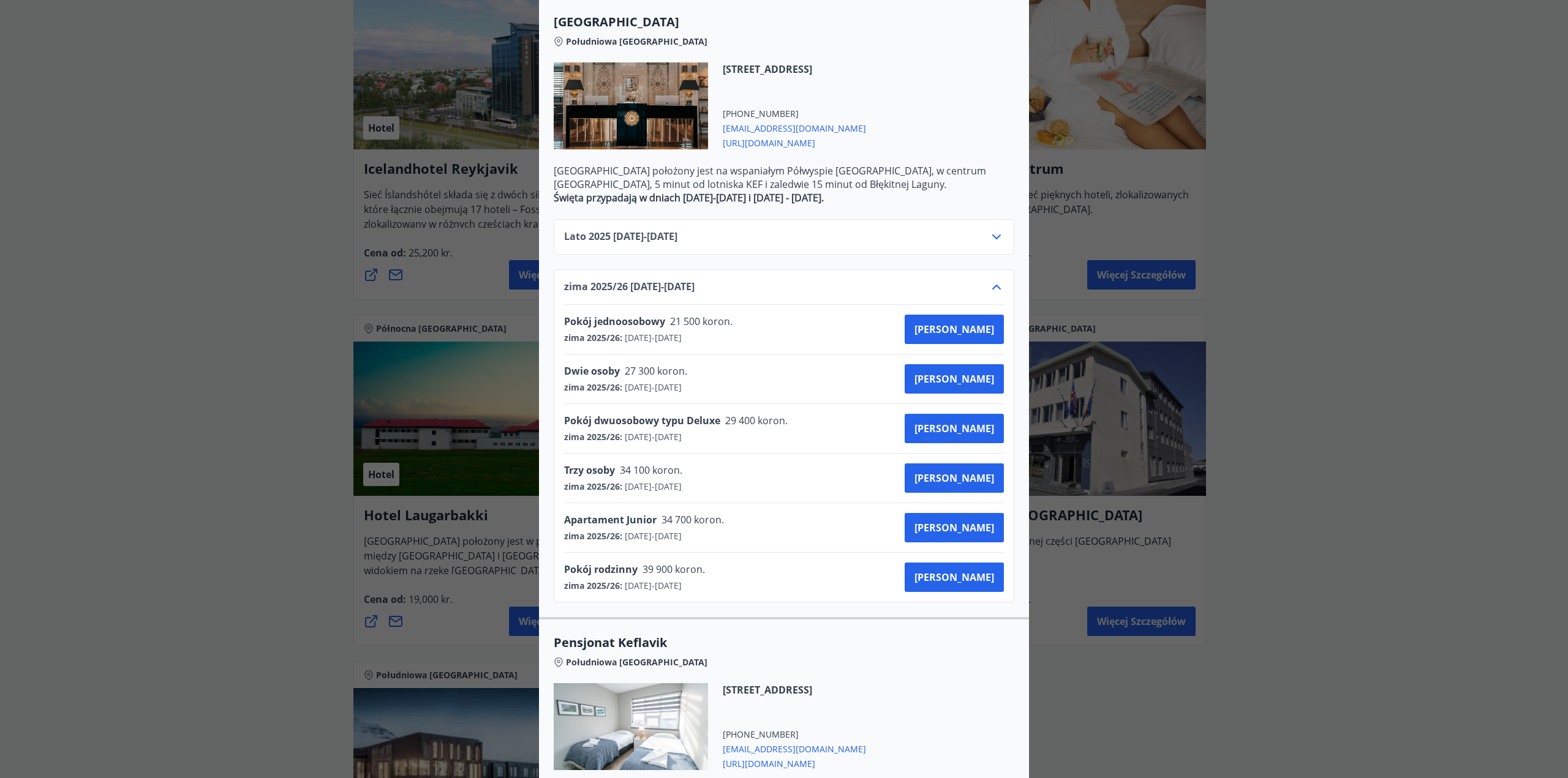
click at [139, 354] on div "Hotel Keflavik Czterogwiazdkowy hotel rodzinny. Położony w centrum [GEOGRAPHIC_…" at bounding box center [784, 113] width 1568 height 778
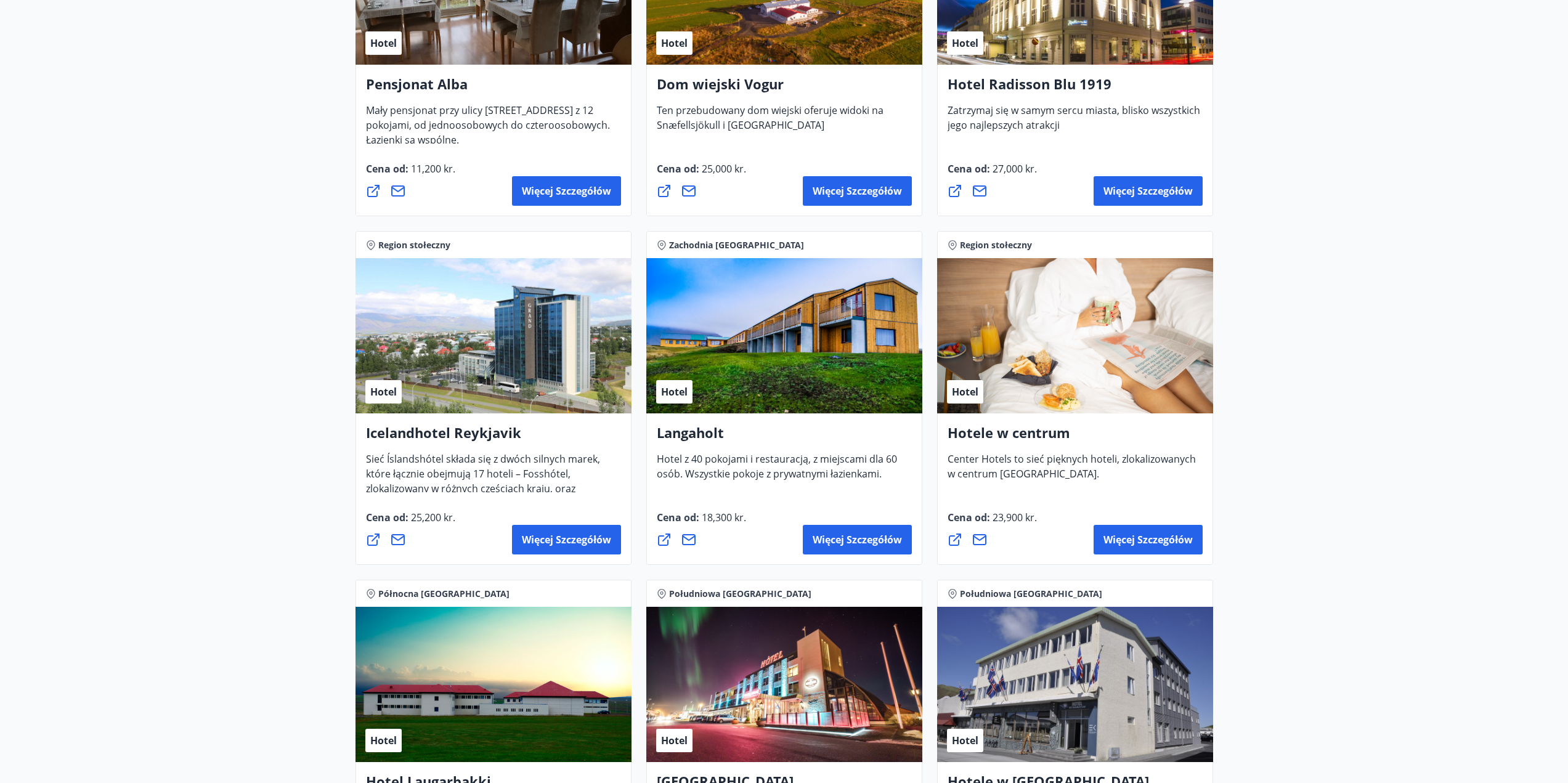
scroll to position [2773, 0]
